Goal: Task Accomplishment & Management: Use online tool/utility

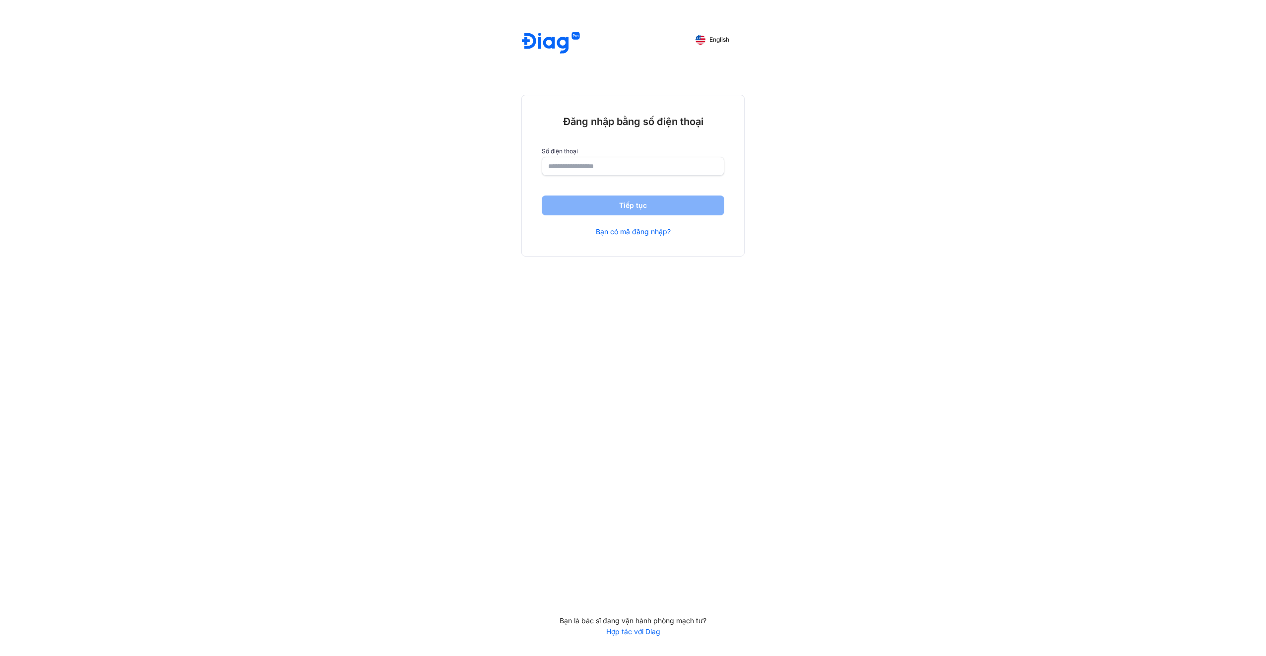
click at [556, 162] on input "number" at bounding box center [633, 166] width 170 height 18
click at [556, 162] on input "number" at bounding box center [633, 167] width 169 height 18
click at [656, 174] on input "number" at bounding box center [633, 167] width 169 height 18
type input "**********"
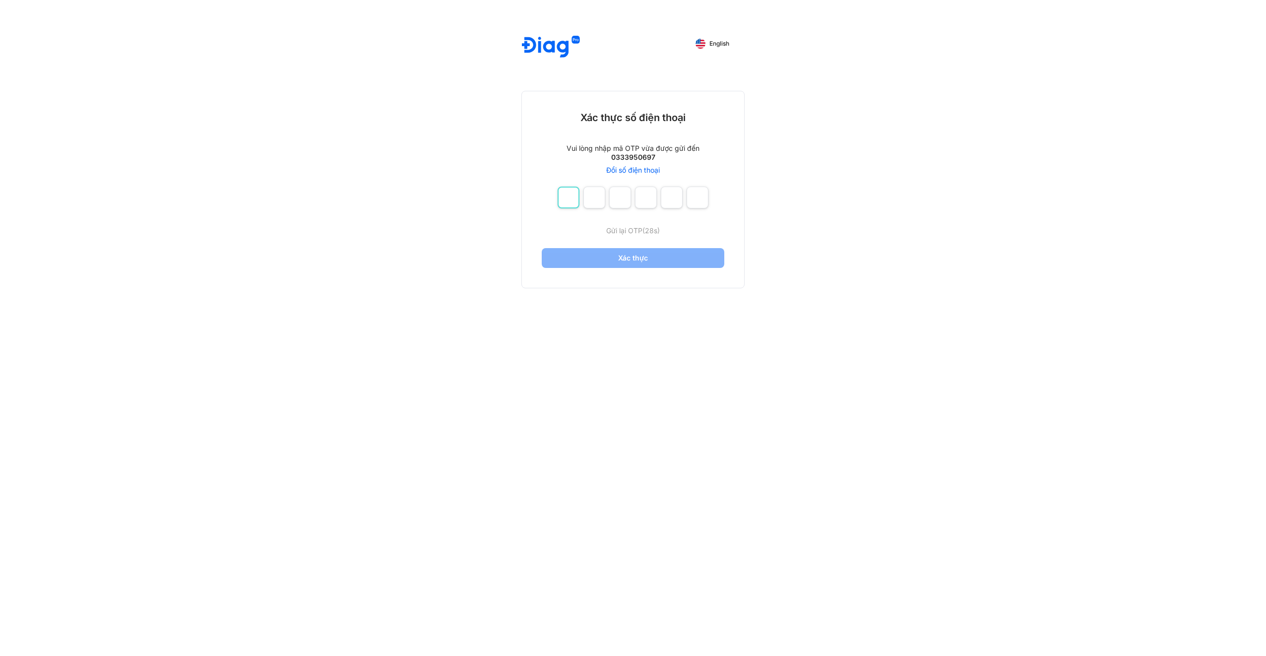
click at [562, 193] on input "number" at bounding box center [569, 198] width 22 height 22
type input "*"
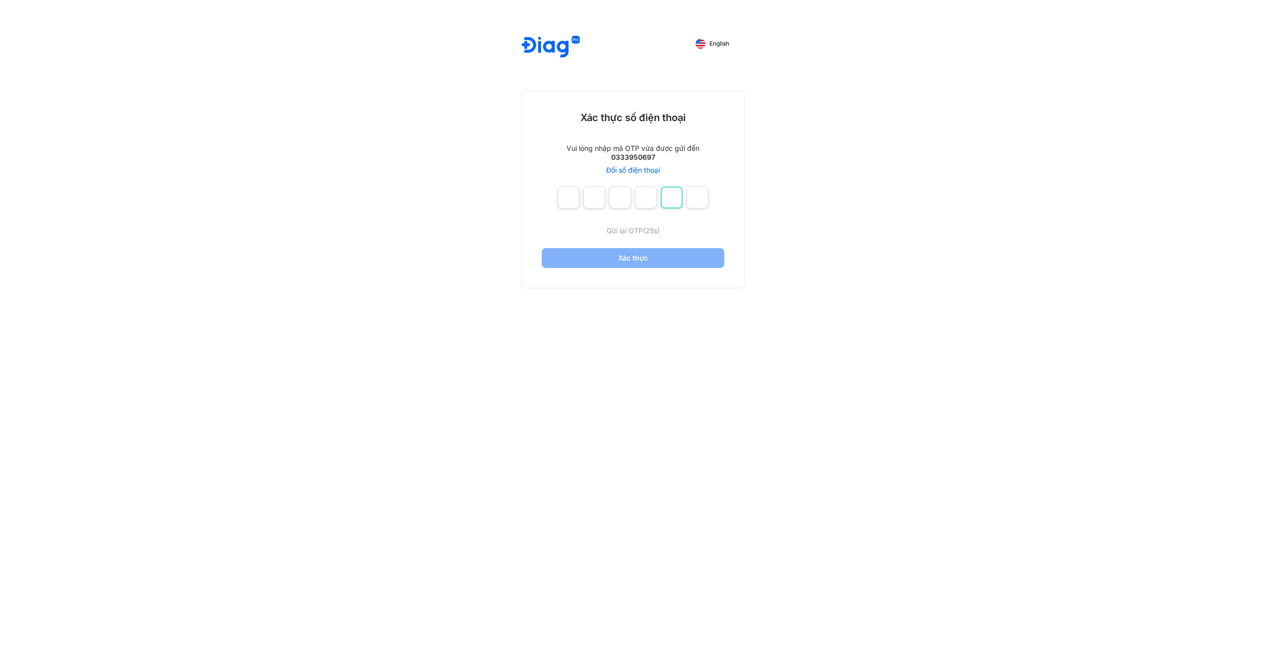
type input "*"
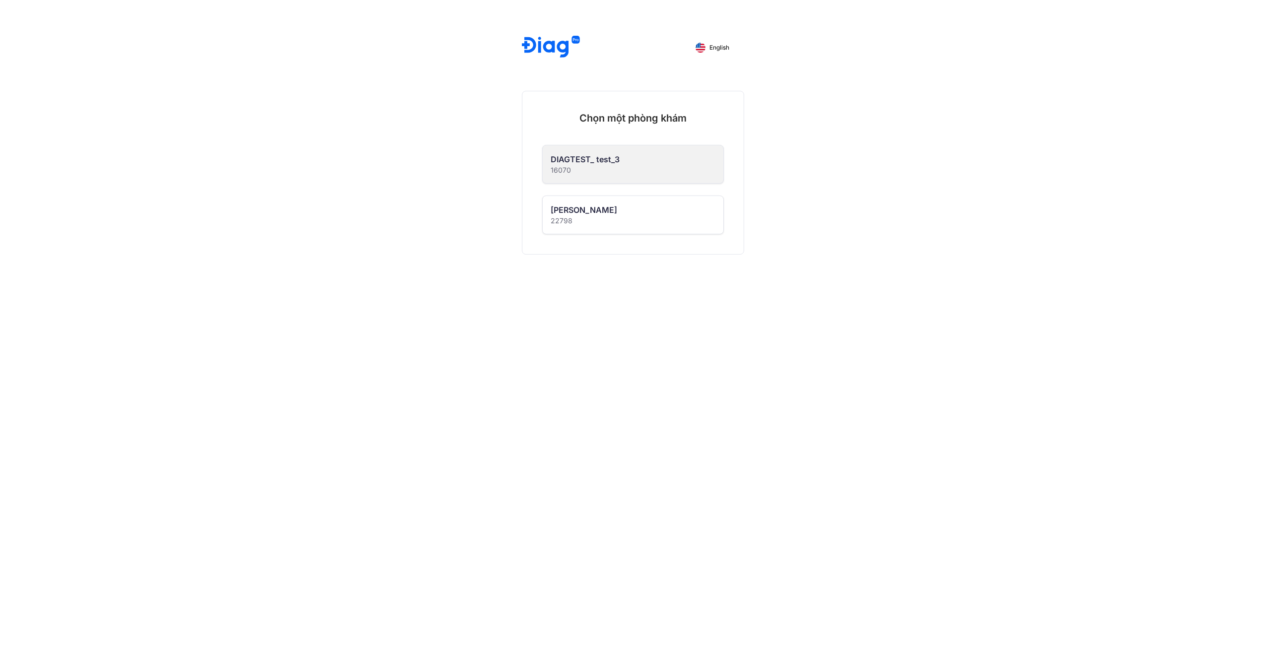
click at [619, 169] on div "DIAGTEST_ test_3 16070" at bounding box center [633, 164] width 181 height 38
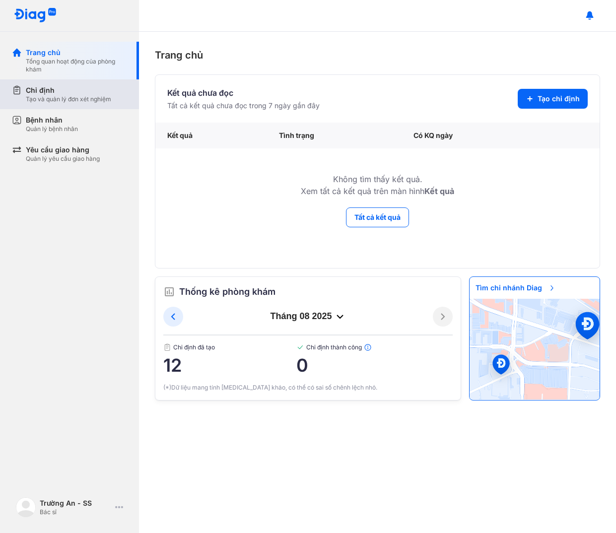
click at [73, 102] on div "Tạo và quản lý đơn xét nghiệm" at bounding box center [68, 99] width 85 height 8
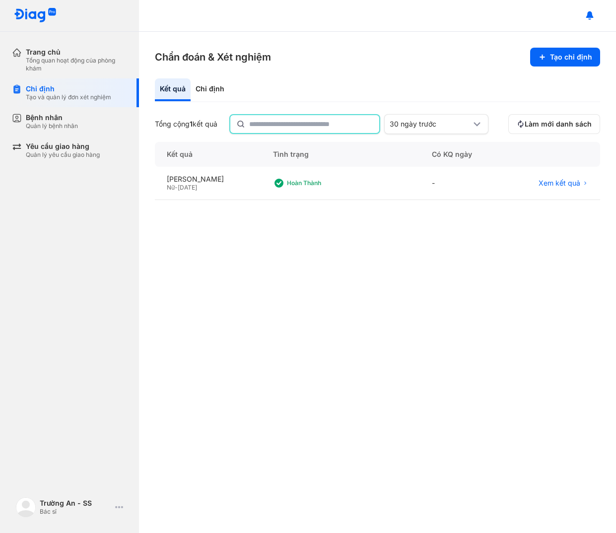
click at [264, 121] on input "text" at bounding box center [311, 124] width 124 height 18
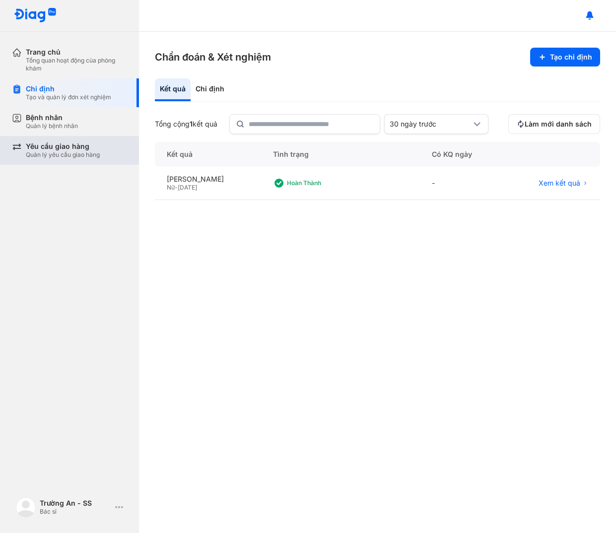
click at [46, 149] on div "Yêu cầu giao hàng" at bounding box center [63, 146] width 74 height 9
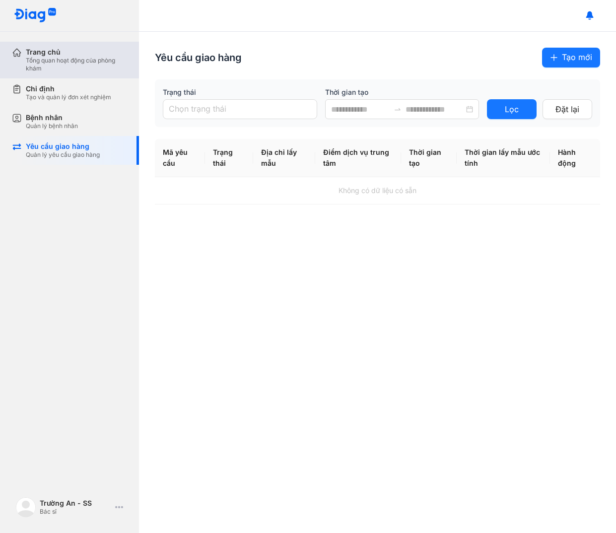
click at [95, 67] on div "Tổng quan hoạt động của phòng khám" at bounding box center [76, 65] width 101 height 16
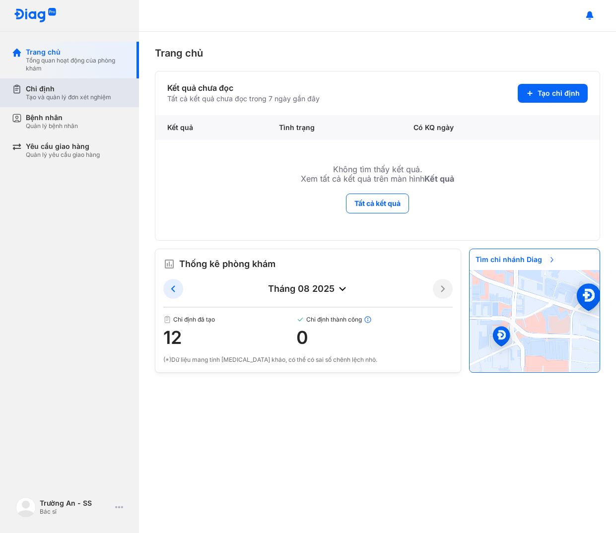
click at [76, 101] on div "Chỉ định Tạo và quản lý đơn xét nghiệm" at bounding box center [75, 92] width 127 height 29
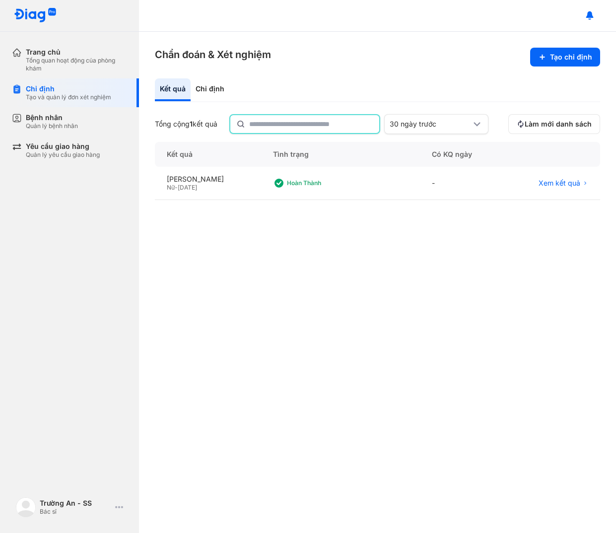
click at [277, 119] on input "text" at bounding box center [311, 124] width 124 height 18
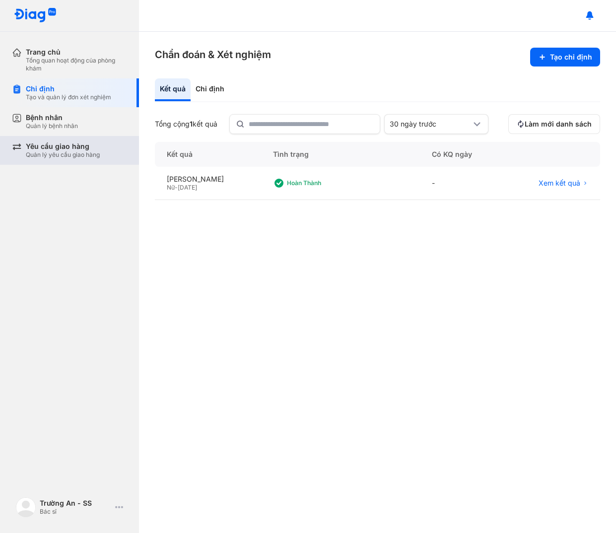
click at [72, 150] on div "Yêu cầu giao hàng" at bounding box center [63, 146] width 74 height 9
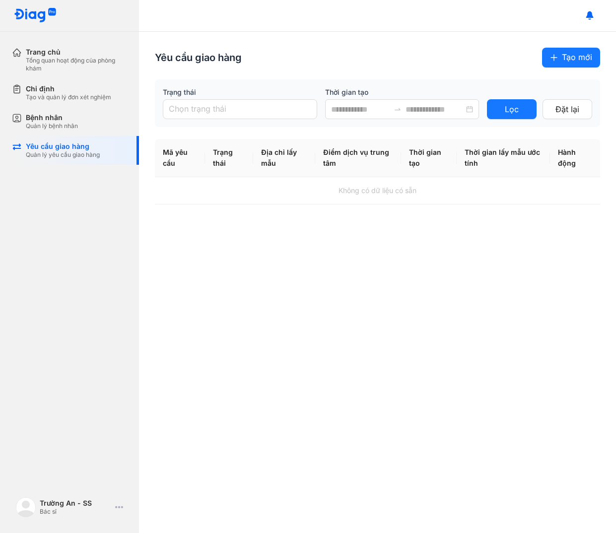
click at [315, 157] on th "Địa chỉ lấy mẫu" at bounding box center [358, 158] width 86 height 38
click at [364, 107] on input at bounding box center [360, 109] width 59 height 12
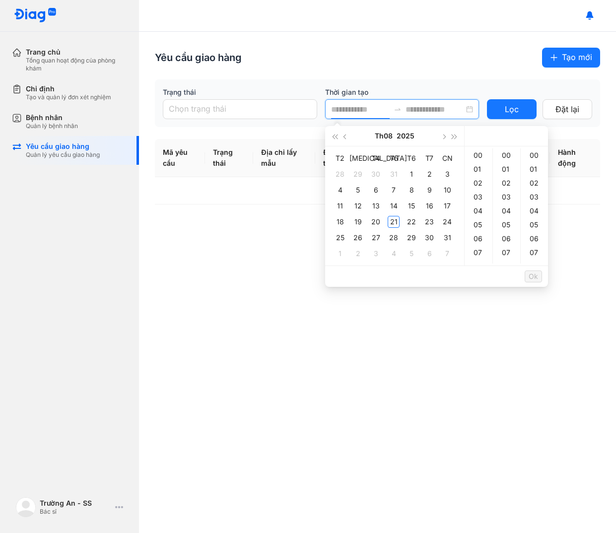
click at [364, 107] on input at bounding box center [360, 109] width 59 height 12
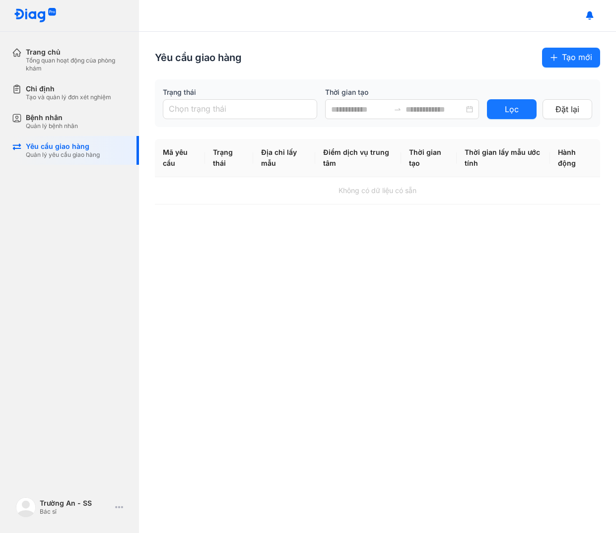
click at [230, 240] on div "Yêu cầu giao hàng Tạo mới Trạng thái Chọn trạng thái Thời gian tạo Lọc Đặt lại …" at bounding box center [377, 282] width 477 height 501
